Goal: Transaction & Acquisition: Purchase product/service

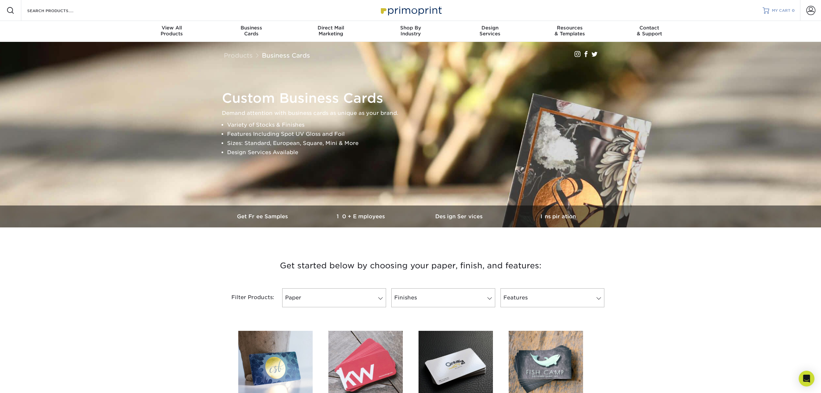
click at [777, 10] on span "MY CART" at bounding box center [781, 11] width 19 height 6
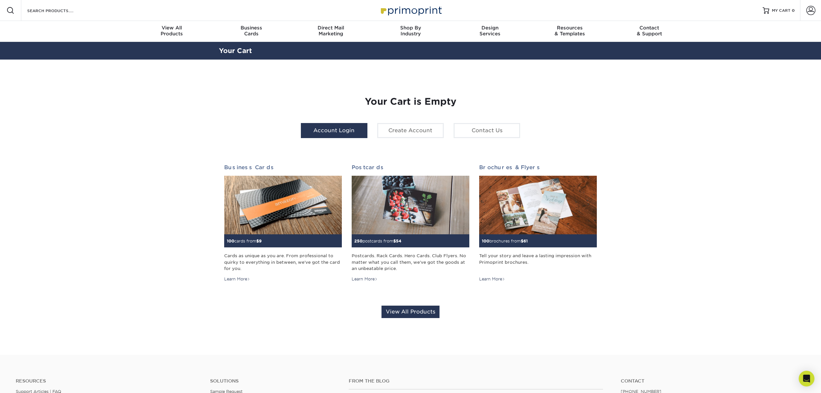
click at [350, 131] on link "Account Login" at bounding box center [334, 130] width 67 height 15
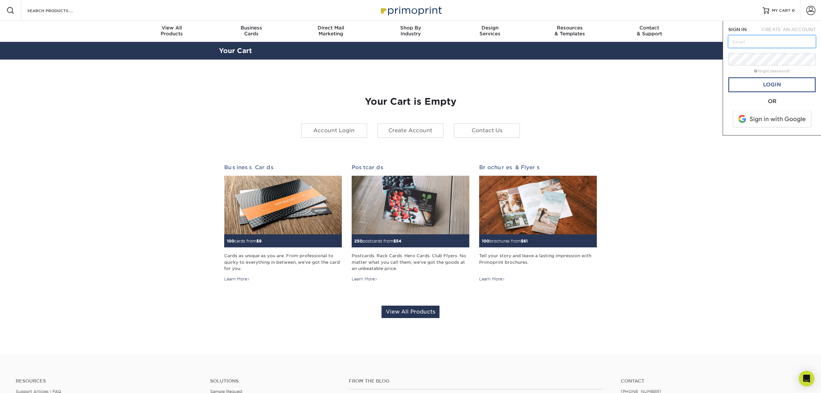
type input "[PERSON_NAME][EMAIL_ADDRESS][DOMAIN_NAME]"
click at [785, 86] on link "Login" at bounding box center [771, 84] width 87 height 15
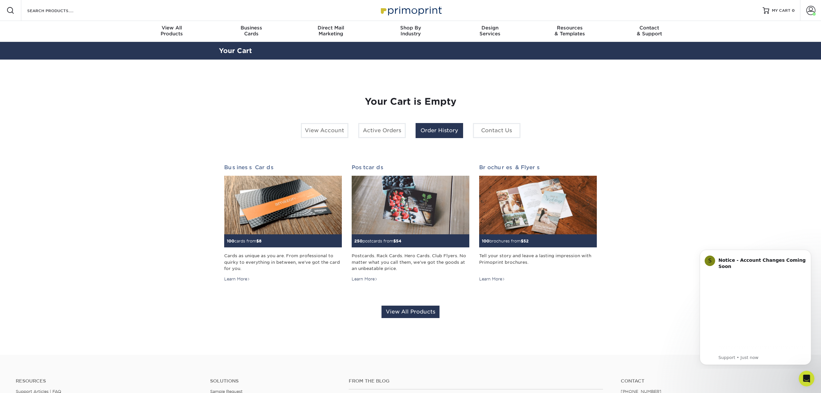
click at [441, 131] on link "Order History" at bounding box center [439, 130] width 48 height 15
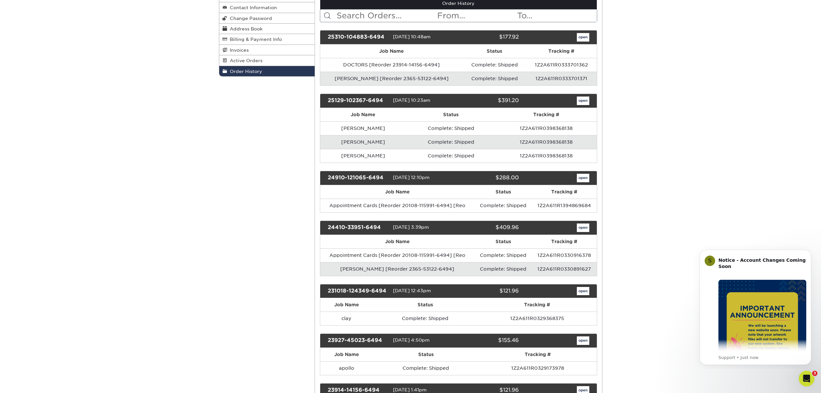
scroll to position [85, 0]
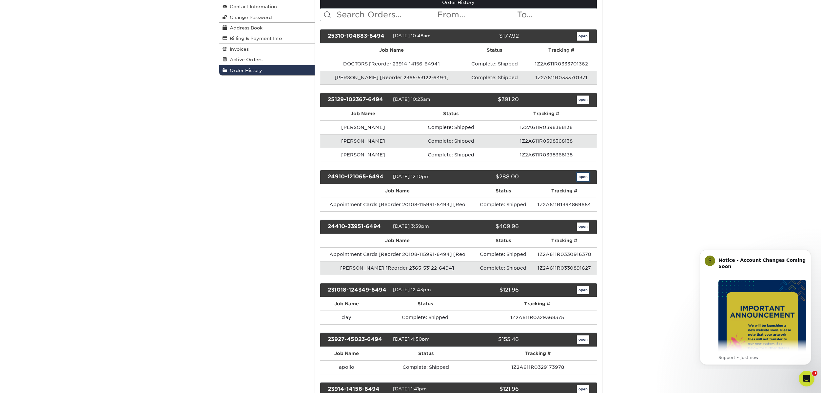
click at [582, 176] on link "open" at bounding box center [583, 177] width 12 height 9
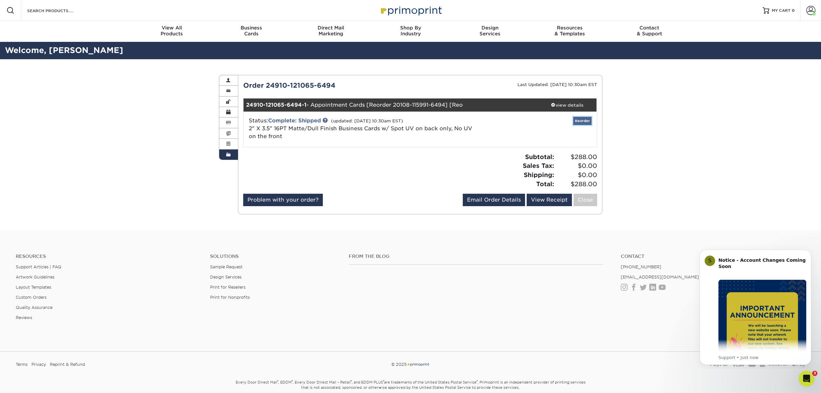
click at [580, 121] on link "Reorder" at bounding box center [582, 121] width 18 height 8
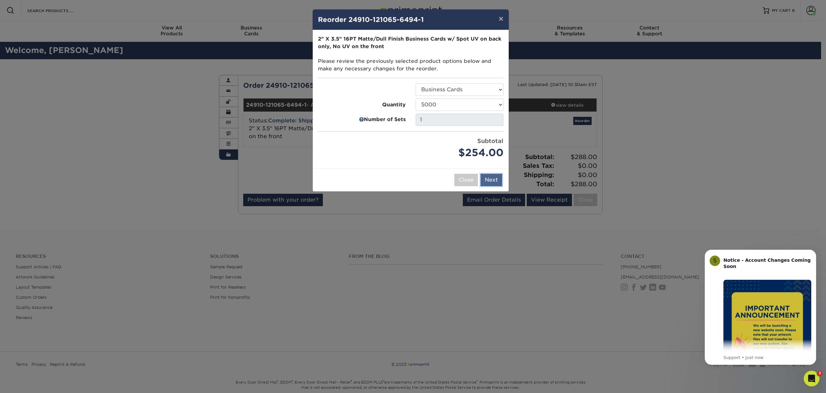
click at [494, 180] on button "Next" at bounding box center [491, 180] width 22 height 12
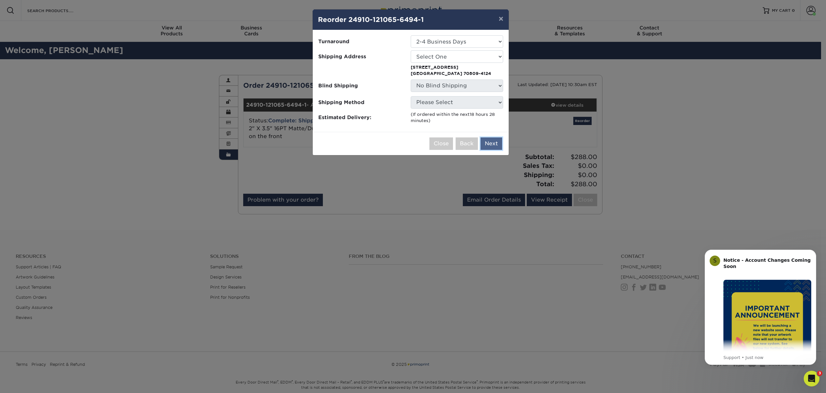
click at [495, 143] on button "Next" at bounding box center [491, 144] width 22 height 12
click at [439, 56] on select "Select One S & S" at bounding box center [457, 56] width 92 height 12
select select "90854"
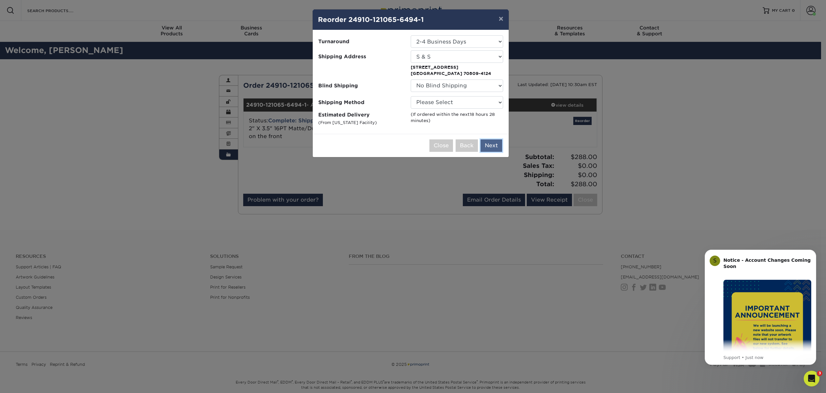
click at [497, 147] on button "Next" at bounding box center [491, 146] width 22 height 12
click at [458, 101] on select "Please Select Ground Shipping (+$11.20) 3 Day Shipping Service (+$26.89) 2 Day …" at bounding box center [457, 102] width 92 height 12
select select "03"
click at [411, 96] on select "Please Select Ground Shipping (+$11.20) 3 Day Shipping Service (+$26.89) 2 Day …" at bounding box center [457, 102] width 92 height 12
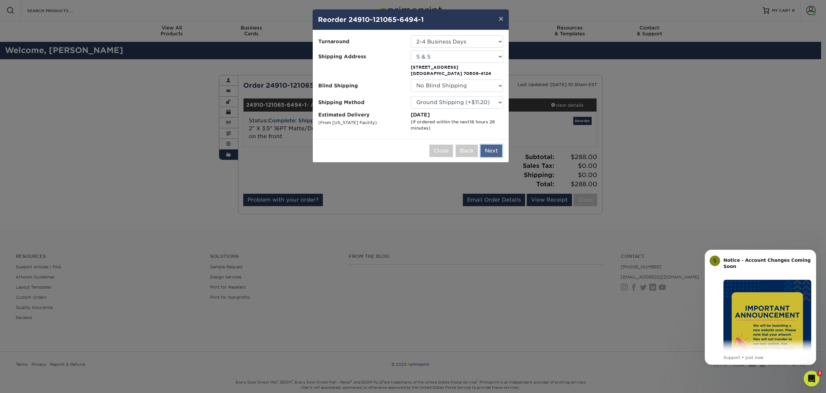
click at [494, 149] on button "Next" at bounding box center [491, 151] width 22 height 12
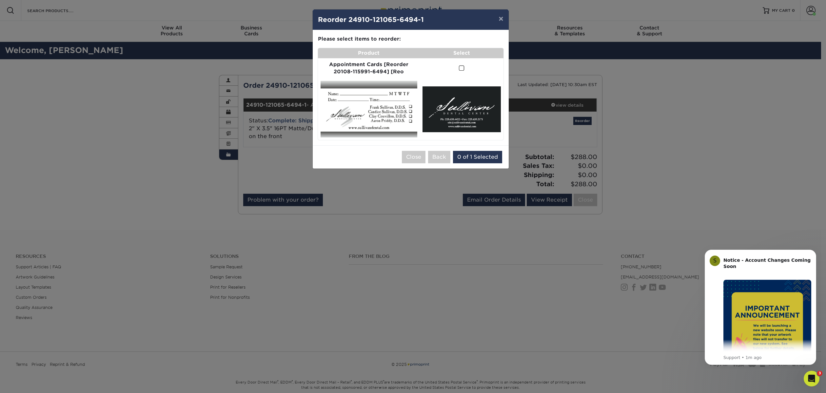
click at [460, 68] on span at bounding box center [462, 68] width 6 height 6
click at [0, 0] on input "checkbox" at bounding box center [0, 0] width 0 height 0
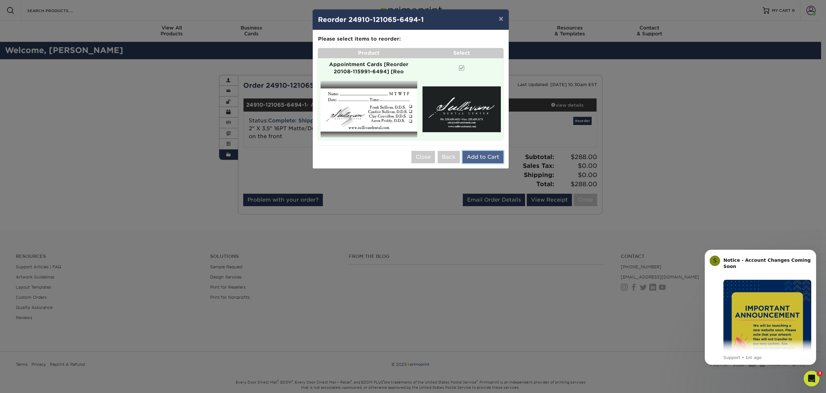
click at [489, 155] on button "Add to Cart" at bounding box center [482, 157] width 41 height 12
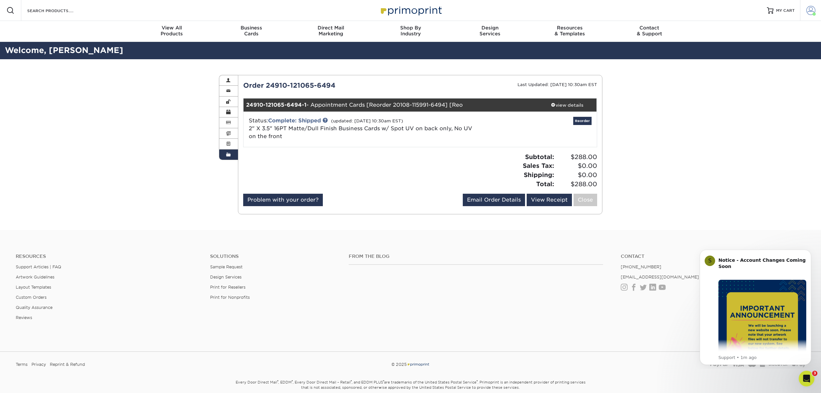
click at [809, 10] on span at bounding box center [810, 10] width 9 height 9
click at [702, 140] on div "Order History Account Overview Contact Information Change Password Address Book…" at bounding box center [410, 144] width 821 height 171
click at [783, 11] on span "MY CART" at bounding box center [785, 11] width 19 height 6
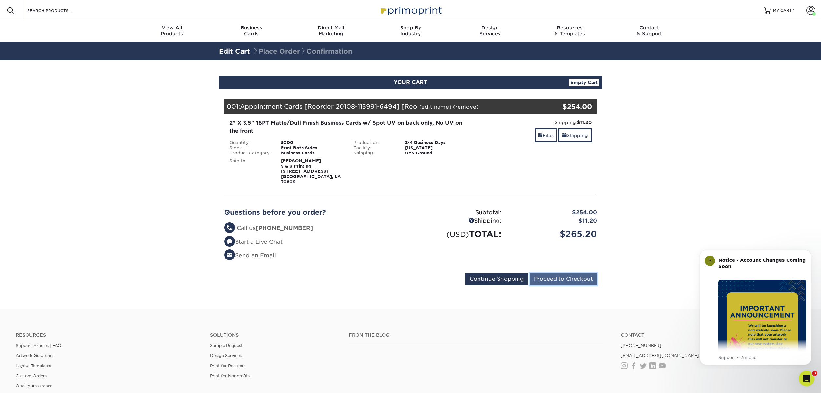
click at [567, 274] on input "Proceed to Checkout" at bounding box center [562, 279] width 67 height 12
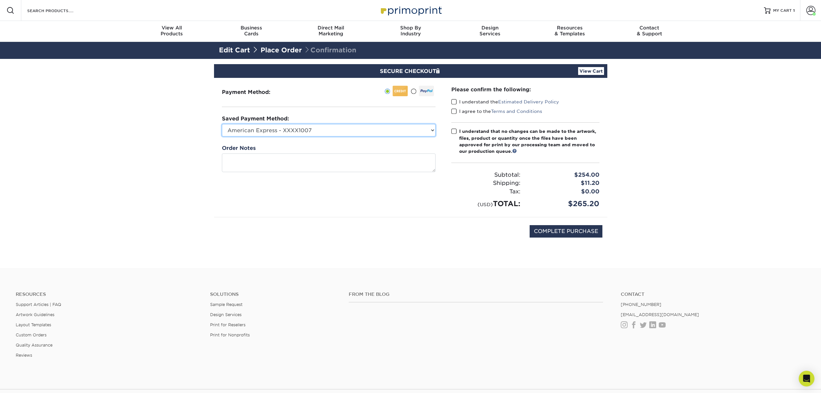
click at [406, 132] on select "American Express - XXXX1007 American Express - XXXX2005 American Express - XXXX…" at bounding box center [329, 130] width 214 height 12
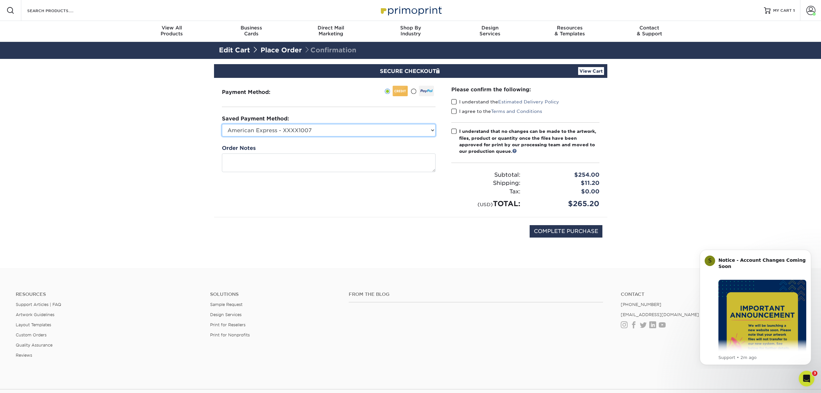
select select "71022"
click at [222, 124] on select "American Express - XXXX1007 American Express - XXXX2005 American Express - XXXX…" at bounding box center [329, 130] width 214 height 12
click at [563, 232] on input "COMPLETE PURCHASE" at bounding box center [565, 231] width 73 height 12
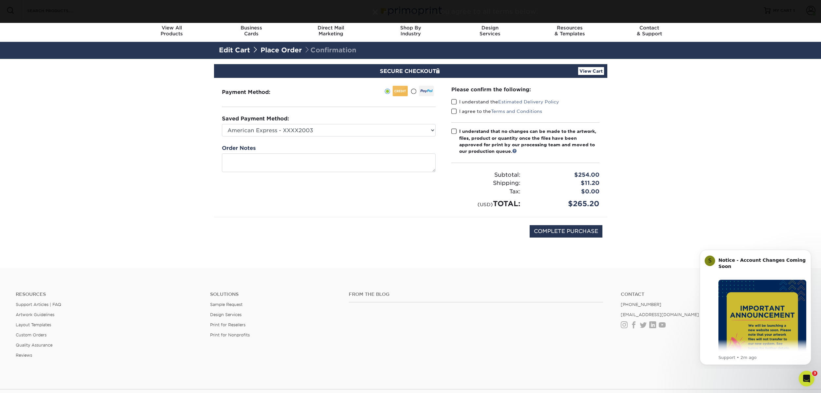
click at [453, 102] on span at bounding box center [454, 102] width 6 height 6
click at [0, 0] on input "I understand the Estimated Delivery Policy" at bounding box center [0, 0] width 0 height 0
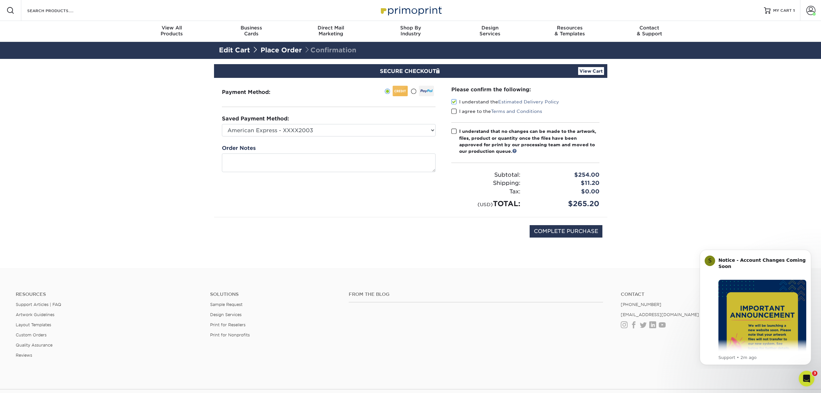
click at [454, 112] on span at bounding box center [454, 111] width 6 height 6
click at [0, 0] on input "I agree to the Terms and Conditions" at bounding box center [0, 0] width 0 height 0
click at [453, 132] on span at bounding box center [454, 131] width 6 height 6
click at [0, 0] on input "I understand that no changes can be made to the artwork, files, product or quan…" at bounding box center [0, 0] width 0 height 0
click at [558, 230] on input "COMPLETE PURCHASE" at bounding box center [565, 231] width 73 height 12
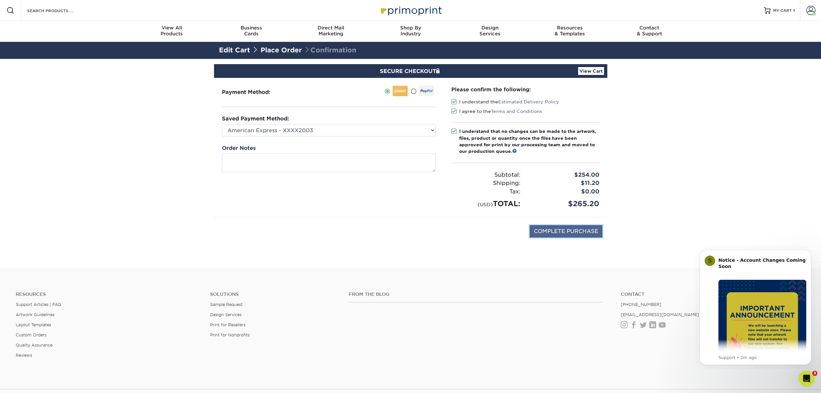
type input "PROCESSING, PLEASE WAIT..."
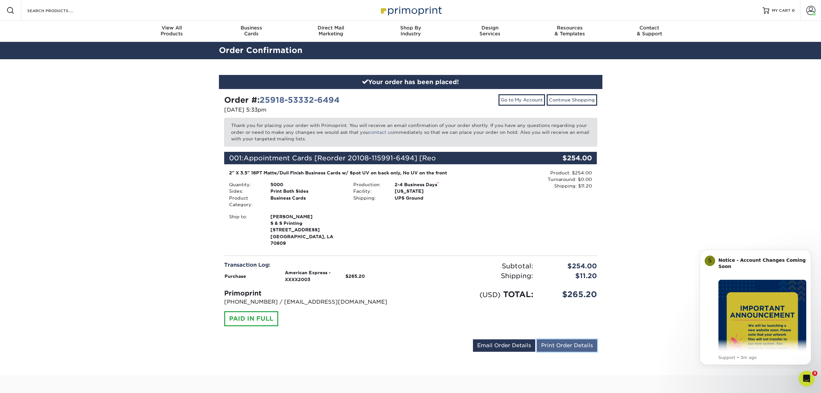
click at [570, 341] on link "Print Order Details" at bounding box center [567, 346] width 60 height 12
